Goal: Browse casually

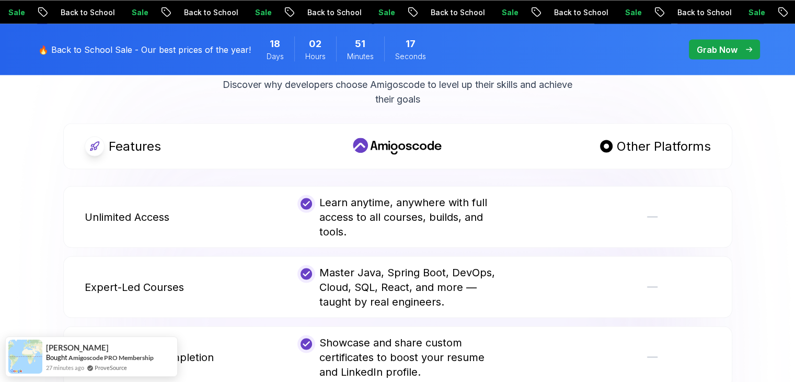
scroll to position [1986, 0]
click at [552, 105] on body "Sale Back to School Sale Back to School Sale Back to School Sale Back to School…" at bounding box center [397, 248] width 795 height 4469
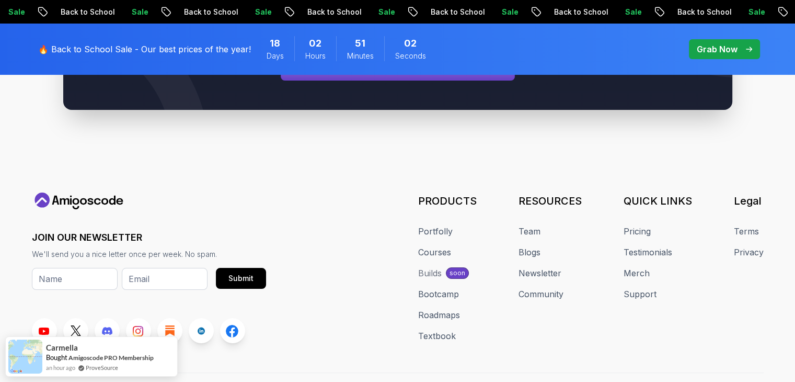
scroll to position [4071, 0]
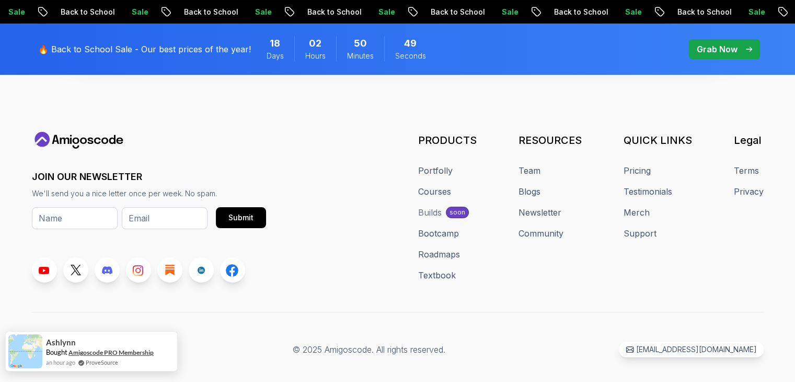
click at [117, 354] on link "Amigoscode PRO Membership" at bounding box center [110, 352] width 85 height 8
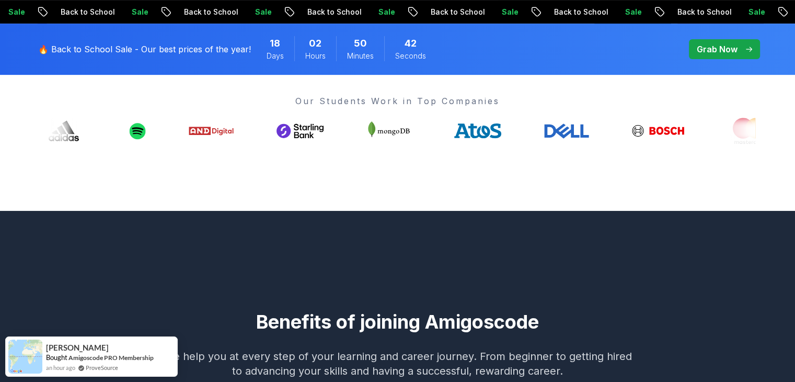
scroll to position [418, 0]
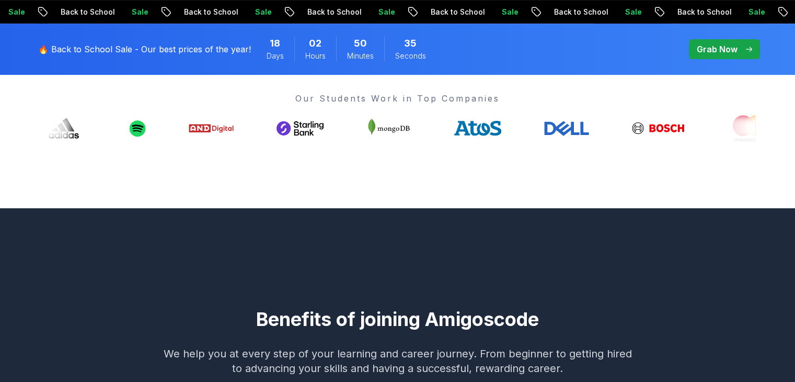
drag, startPoint x: 475, startPoint y: 128, endPoint x: 528, endPoint y: 187, distance: 79.2
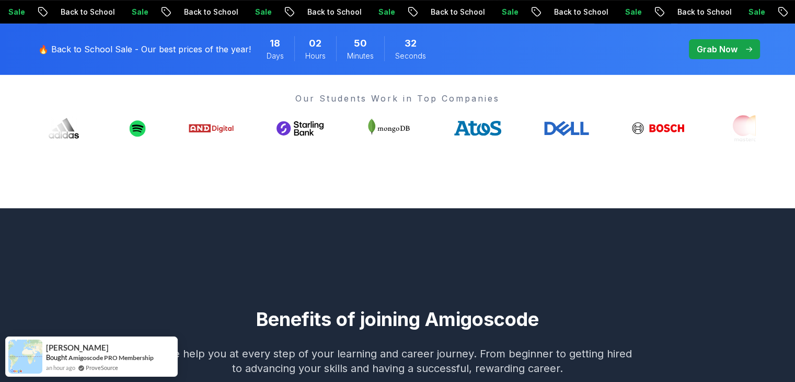
drag, startPoint x: 329, startPoint y: 127, endPoint x: 263, endPoint y: 197, distance: 96.1
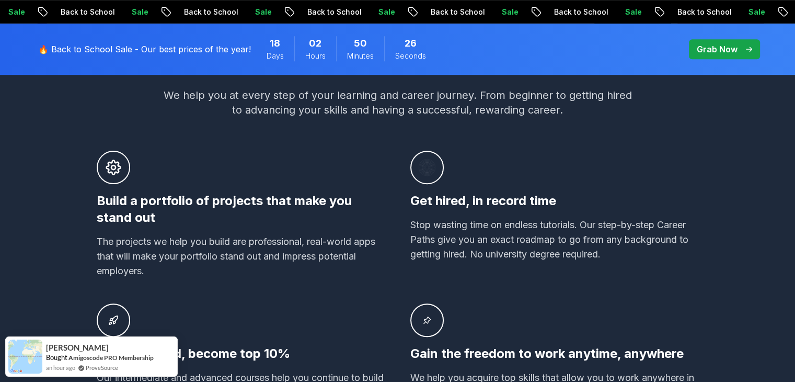
scroll to position [679, 0]
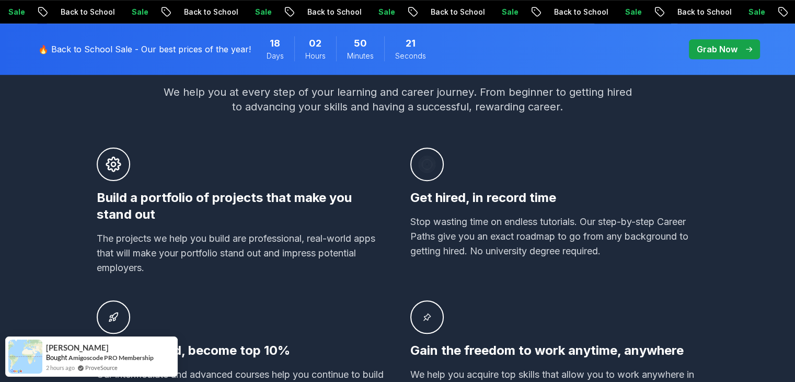
click at [712, 44] on p "Grab Now" at bounding box center [717, 49] width 41 height 13
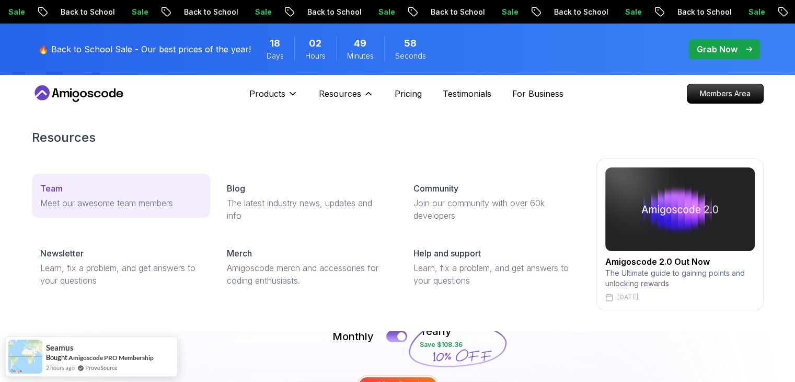
click at [156, 203] on p "Meet our awesome team members" at bounding box center [121, 203] width 162 height 13
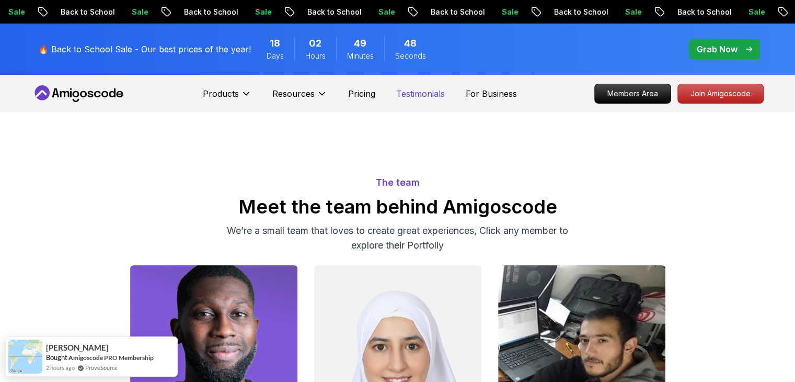
click at [418, 94] on p "Testimonials" at bounding box center [420, 93] width 49 height 13
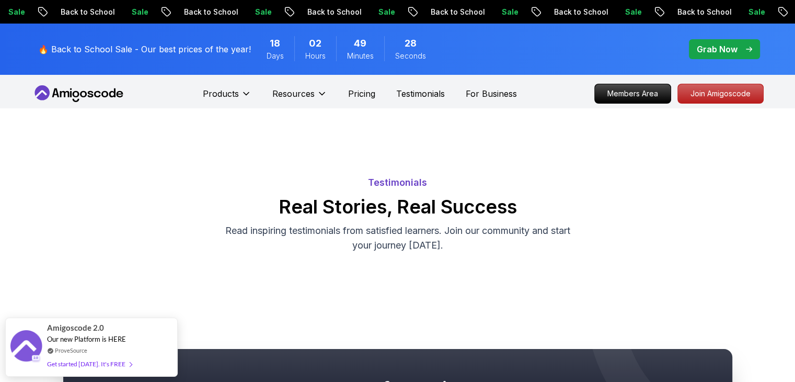
click at [67, 95] on icon at bounding box center [64, 94] width 9 height 6
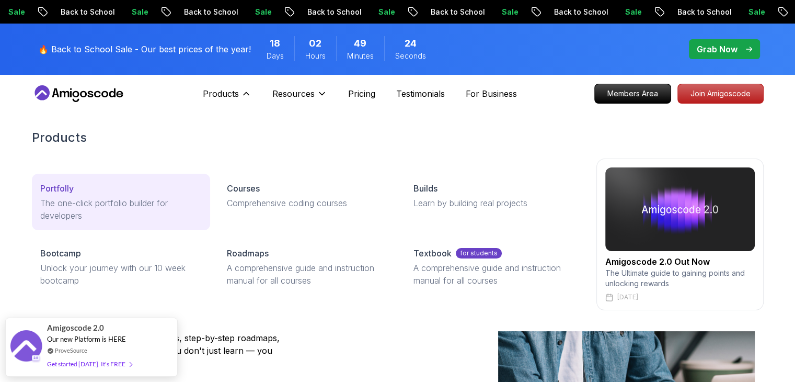
click at [59, 195] on link "Portfolly The one-click portfolio builder for developers" at bounding box center [121, 202] width 178 height 56
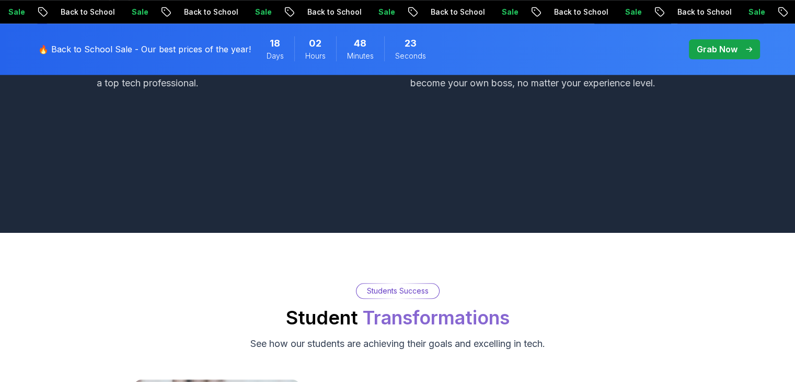
scroll to position [993, 0]
